Goal: Task Accomplishment & Management: Manage account settings

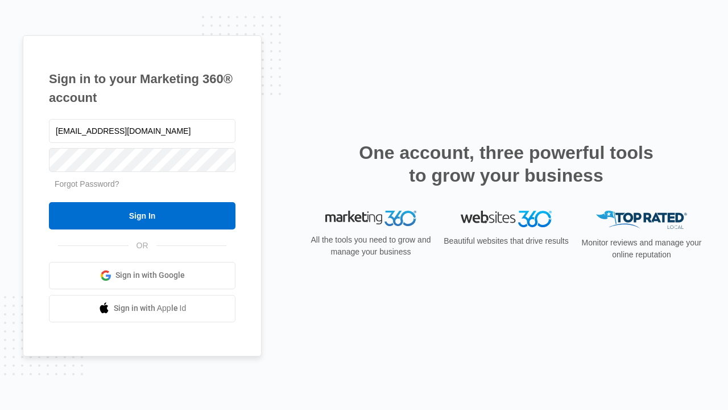
type input "dankie614@gmail.com"
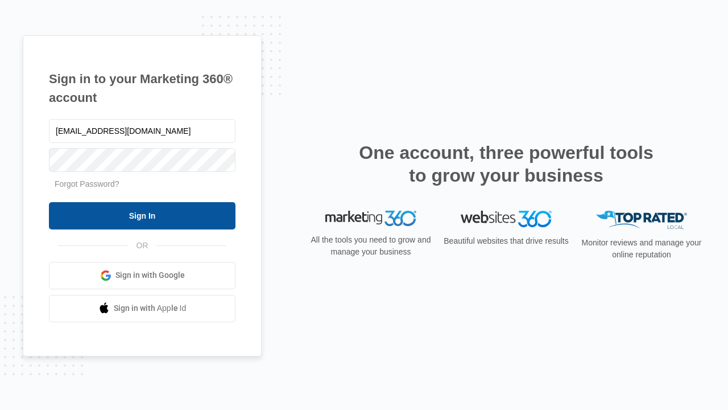
click at [142, 215] on input "Sign In" at bounding box center [142, 215] width 187 height 27
